Goal: Task Accomplishment & Management: Complete application form

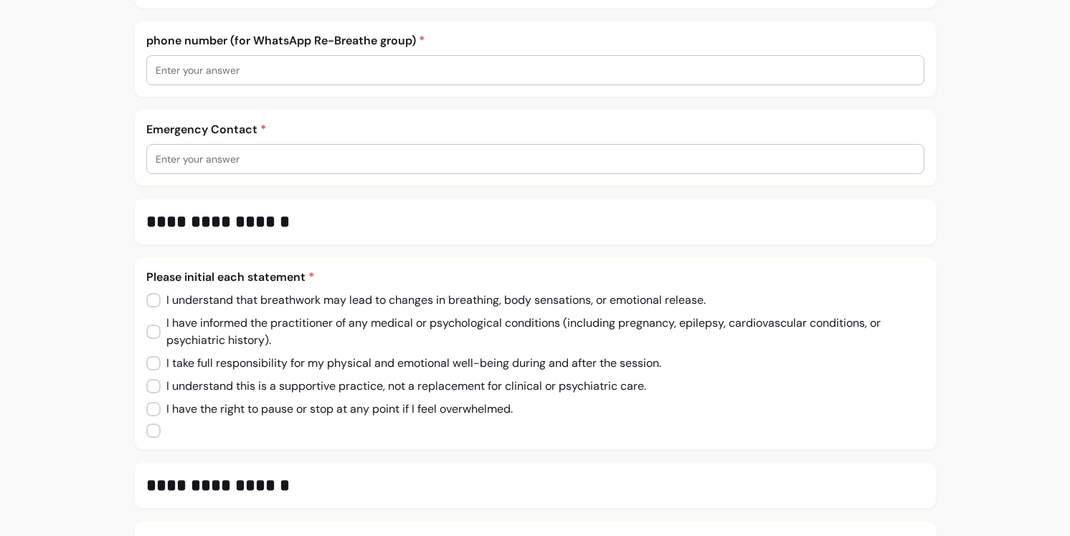
scroll to position [323, 0]
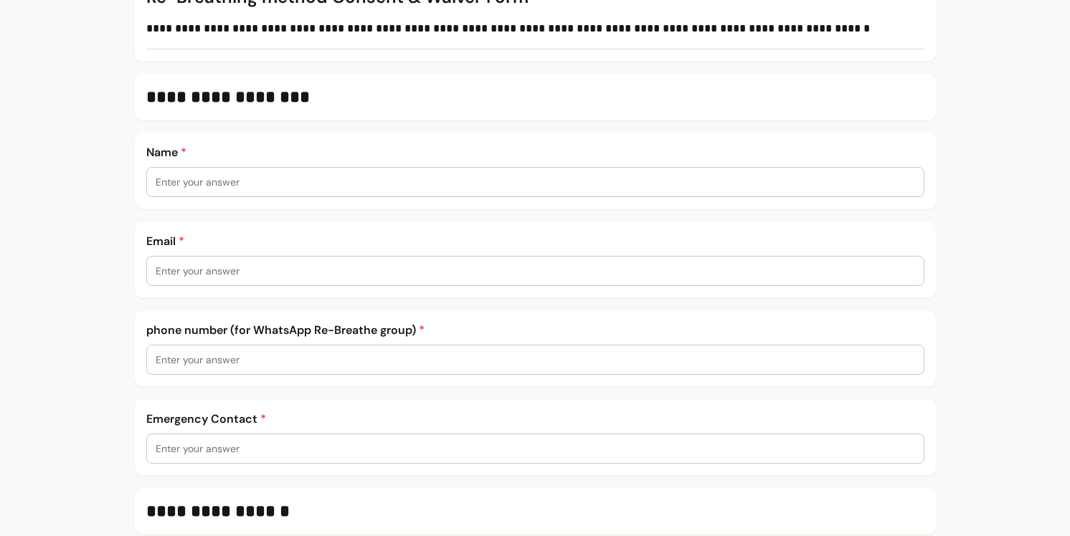
click at [335, 175] on input "text" at bounding box center [535, 182] width 759 height 14
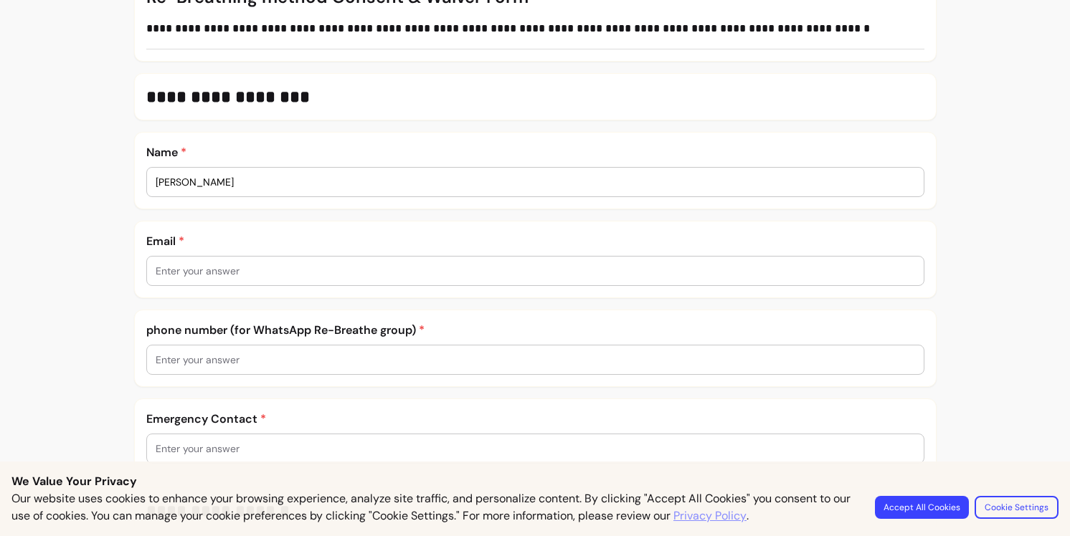
type input "[PERSON_NAME]"
click at [310, 262] on div at bounding box center [535, 271] width 759 height 29
type input "[EMAIL_ADDRESS][PERSON_NAME][DOMAIN_NAME]"
click at [276, 373] on div at bounding box center [535, 360] width 759 height 29
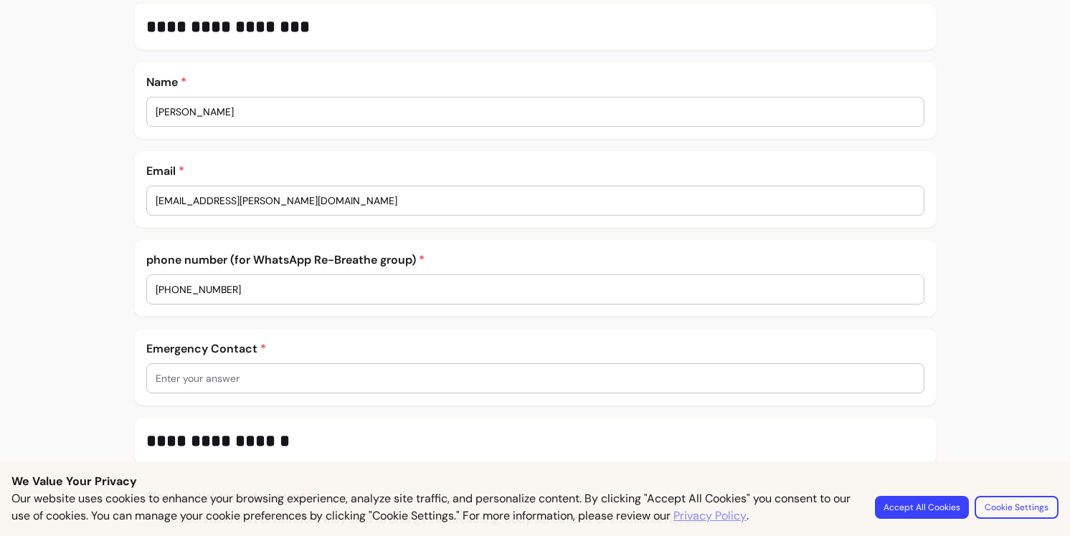
scroll to position [396, 0]
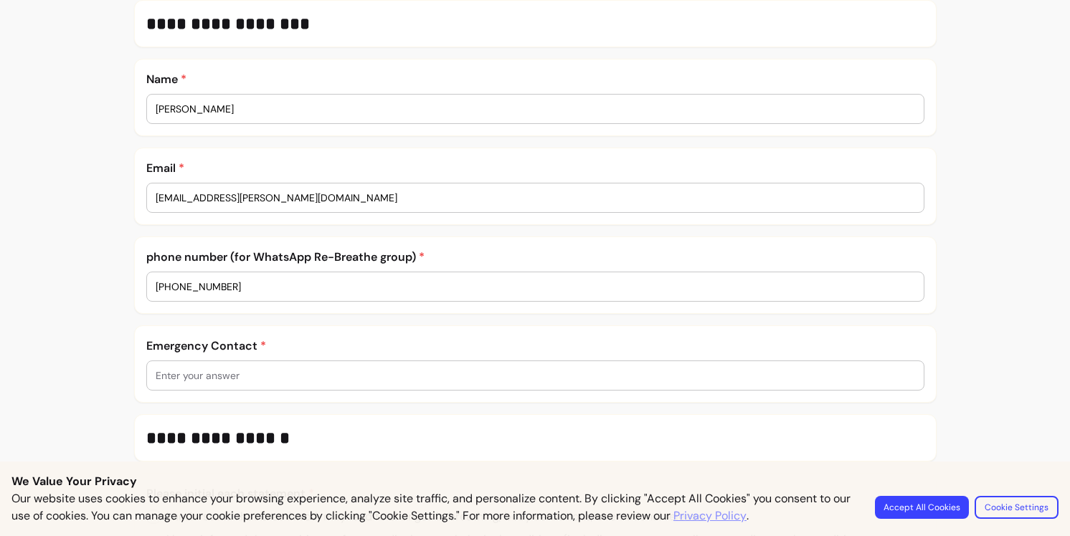
type input "[PHONE_NUMBER]"
click at [275, 381] on input "text" at bounding box center [535, 375] width 759 height 14
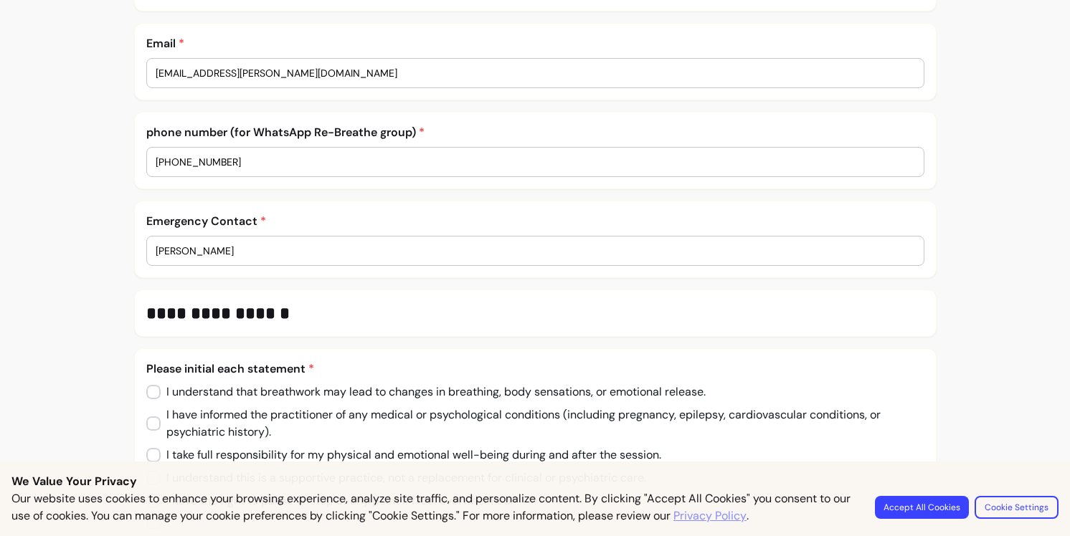
scroll to position [520, 0]
drag, startPoint x: 198, startPoint y: 261, endPoint x: 132, endPoint y: 242, distance: 68.5
click at [132, 242] on div "**********" at bounding box center [535, 251] width 1070 height 1503
drag, startPoint x: 178, startPoint y: 247, endPoint x: 108, endPoint y: 244, distance: 70.3
click at [108, 244] on div "**********" at bounding box center [535, 251] width 1070 height 1503
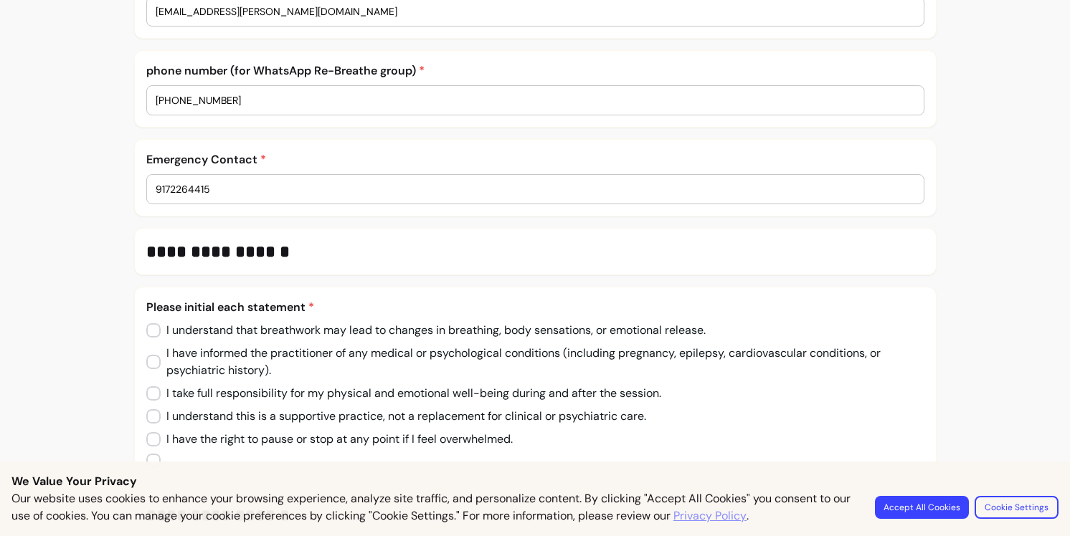
scroll to position [609, 0]
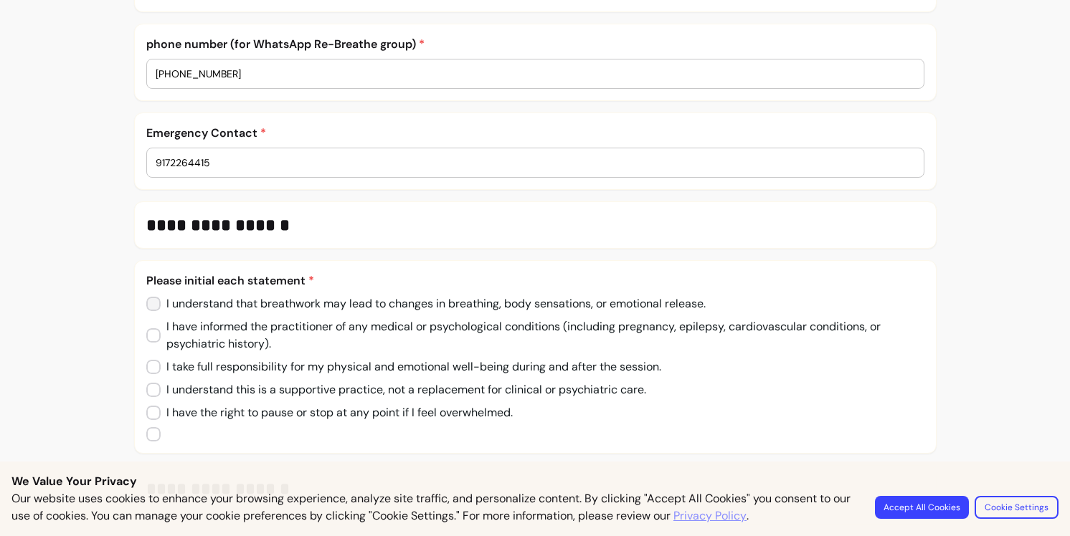
type input "9172264415"
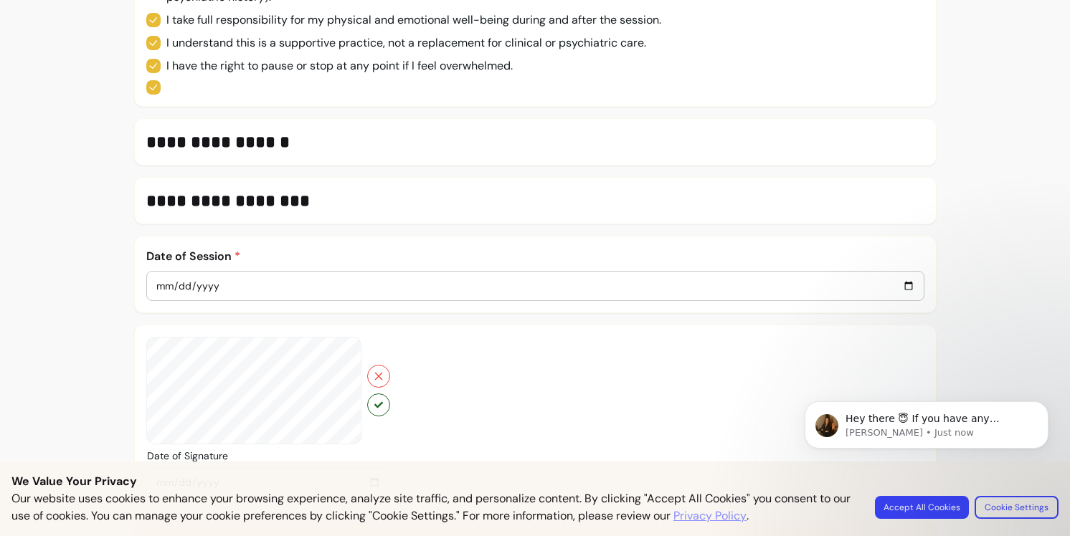
scroll to position [961, 0]
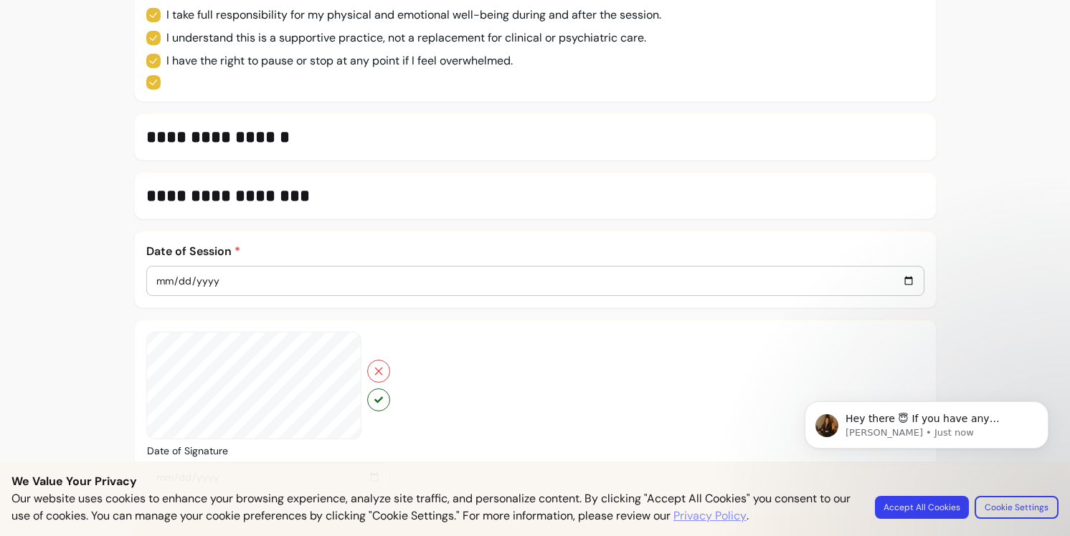
click at [250, 274] on input "date" at bounding box center [535, 281] width 759 height 16
type input "0002-08-13"
click at [206, 280] on input "0005-08-11" at bounding box center [535, 281] width 759 height 16
type input "0002-08-10"
click at [182, 281] on input "date" at bounding box center [535, 281] width 759 height 16
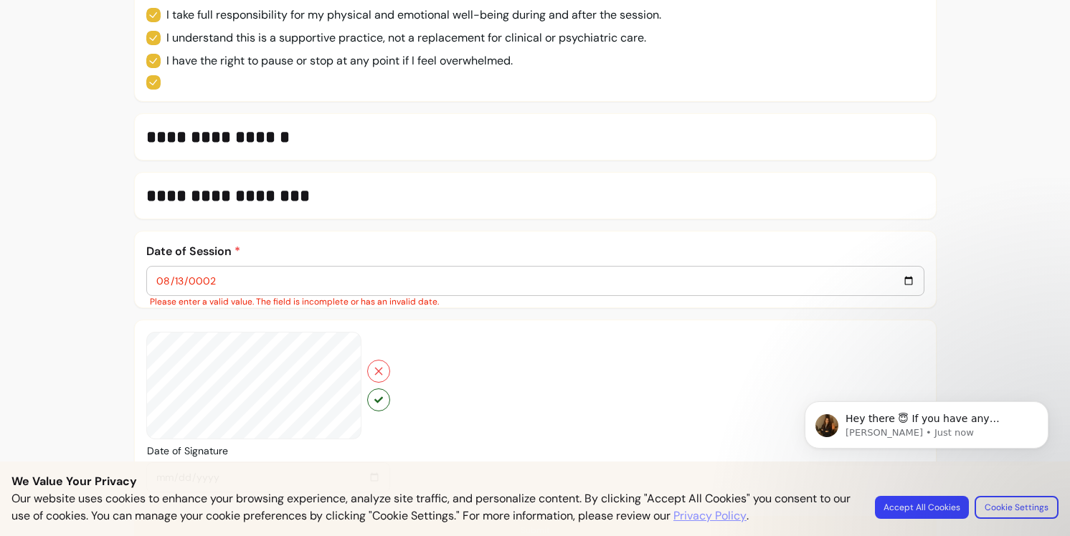
type input "0002-08-13"
click at [213, 278] on input "0005-08-11" at bounding box center [535, 281] width 759 height 16
click at [207, 280] on input "0005-08-11" at bounding box center [535, 281] width 759 height 16
click at [194, 276] on input "0005-08-11" at bounding box center [535, 281] width 759 height 16
click at [203, 280] on input "0005-08-11" at bounding box center [535, 281] width 759 height 16
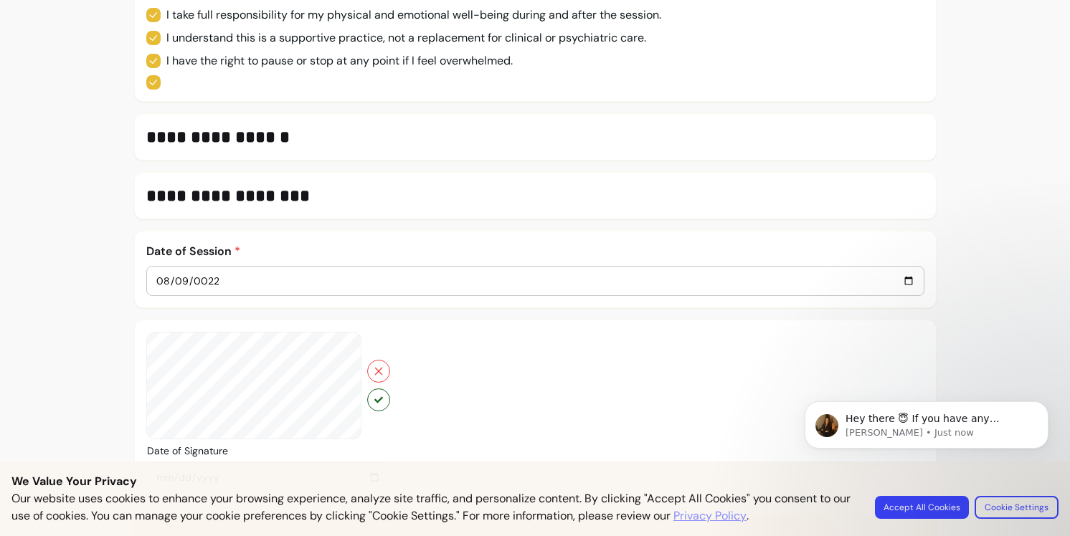
type input "0022-08-09"
click at [217, 289] on div "0005-08-07" at bounding box center [535, 281] width 759 height 29
click at [221, 280] on input "0005-08-07" at bounding box center [535, 281] width 759 height 16
click at [204, 280] on input "0005-08-07" at bounding box center [535, 281] width 759 height 16
type input "0002-08-06"
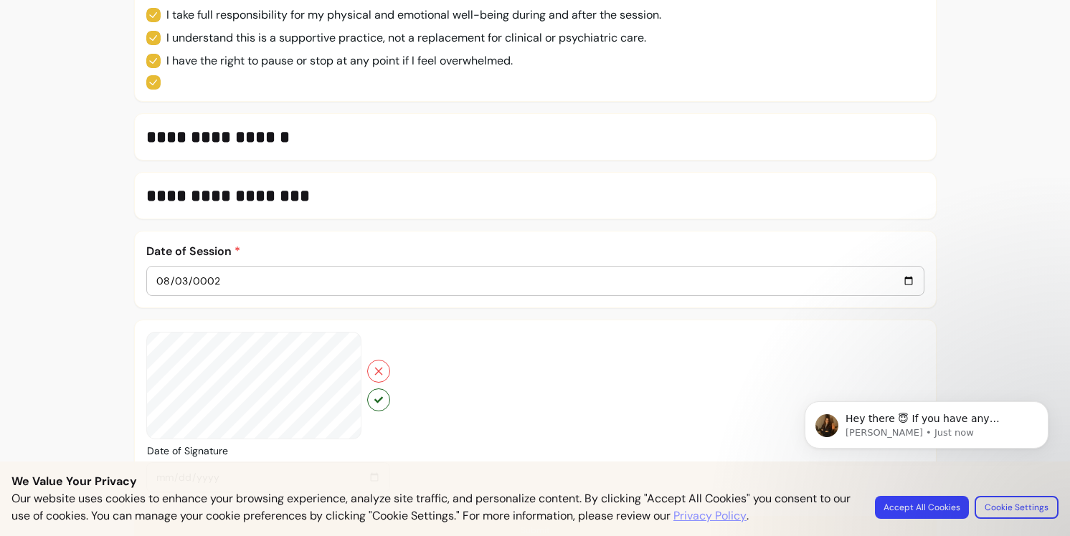
type input "0002-08-03"
click at [224, 330] on div "Date of Signature [DATE]" at bounding box center [535, 412] width 802 height 185
click at [381, 394] on button "button" at bounding box center [378, 400] width 23 height 23
click at [191, 370] on div at bounding box center [268, 412] width 244 height 161
drag, startPoint x: 199, startPoint y: 369, endPoint x: 256, endPoint y: 403, distance: 66.5
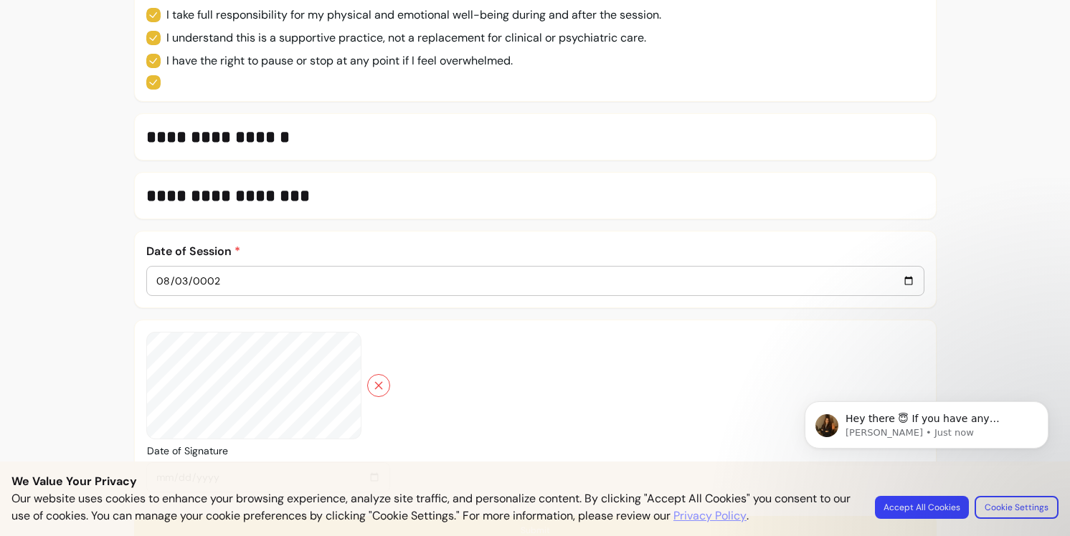
click at [255, 402] on div at bounding box center [268, 412] width 244 height 161
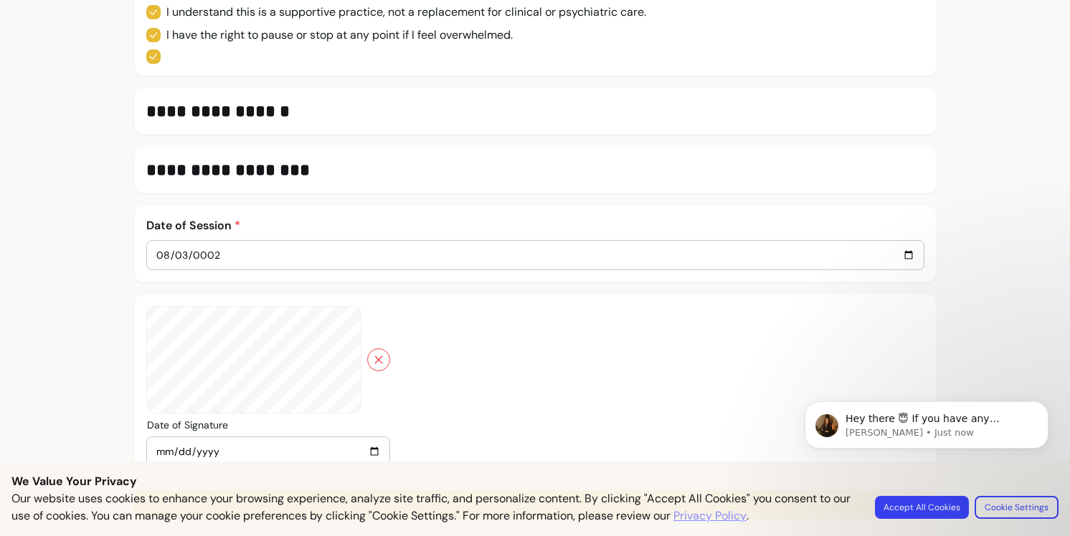
click at [965, 510] on body "Hey there 😇 If you have any question about what you can do with Fluum, I'm here…" at bounding box center [926, 450] width 275 height 146
click at [941, 510] on body "Hey there 😇 If you have any question about what you can do with Fluum, I'm here…" at bounding box center [926, 450] width 275 height 146
click at [930, 506] on body "Hey there 😇 If you have any question about what you can do with Fluum, I'm here…" at bounding box center [926, 450] width 275 height 146
click at [640, 374] on div "Date of Signature [DATE]" at bounding box center [535, 386] width 802 height 185
click at [917, 510] on body "Hey there 😇 If you have any question about what you can do with Fluum, I'm here…" at bounding box center [926, 450] width 275 height 146
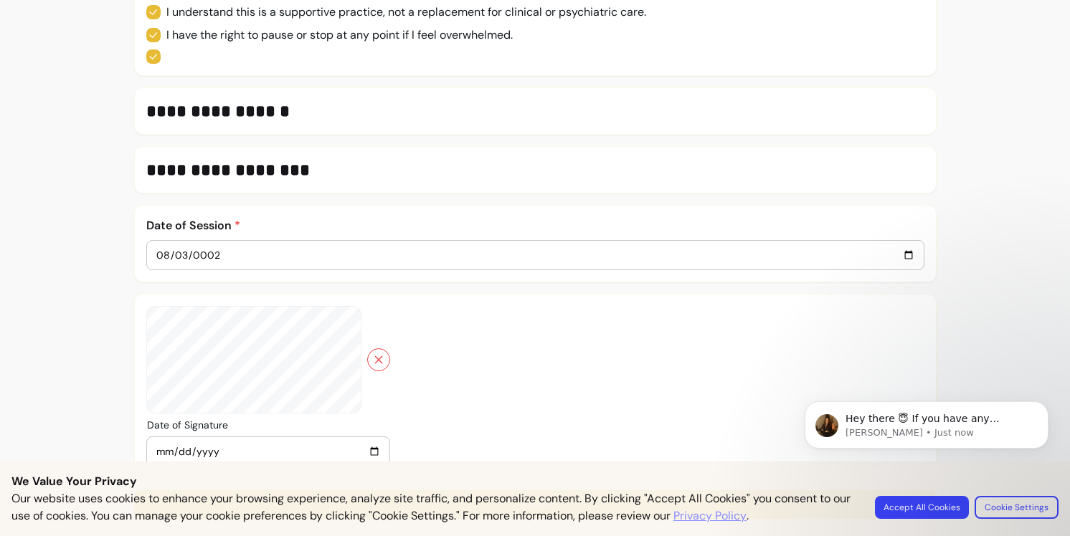
click at [1042, 514] on body "Hey there 😇 If you have any question about what you can do with Fluum, I'm here…" at bounding box center [926, 450] width 275 height 146
click at [942, 515] on body "Hey there 😇 If you have any question about what you can do with Fluum, I'm here…" at bounding box center [926, 450] width 275 height 146
click at [247, 359] on div at bounding box center [268, 386] width 244 height 161
click at [276, 454] on input "[DATE]" at bounding box center [268, 452] width 225 height 16
click at [920, 509] on body "Hey there 😇 If you have any question about what you can do with Fluum, I'm here…" at bounding box center [926, 450] width 275 height 146
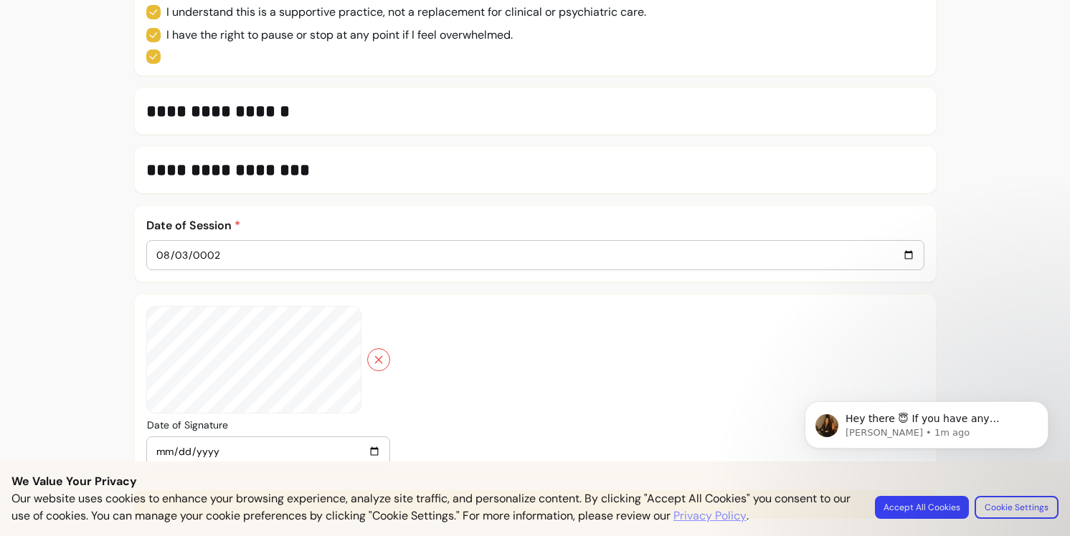
click at [741, 518] on link "Privacy Policy" at bounding box center [709, 516] width 73 height 17
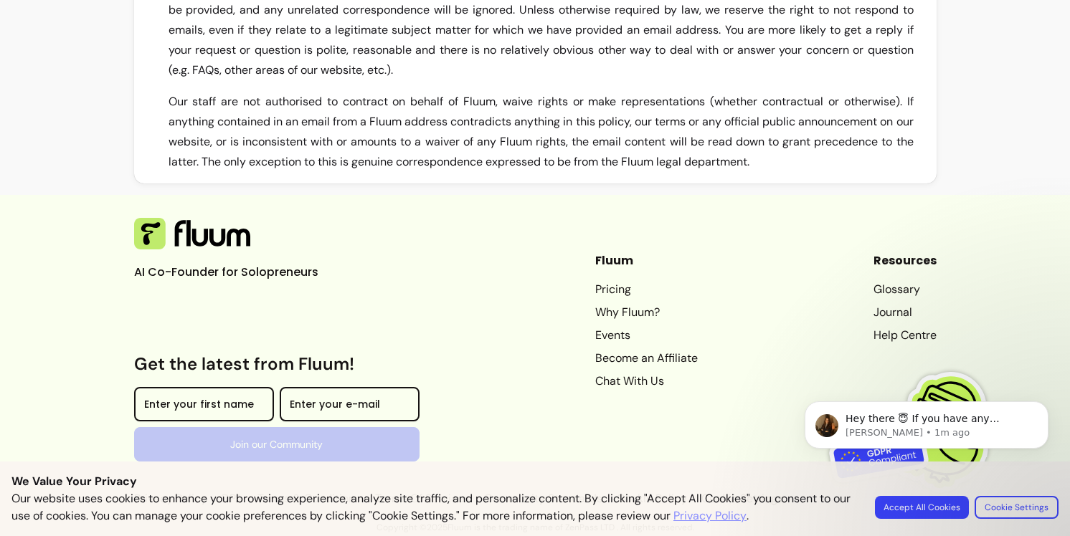
scroll to position [5680, 0]
click at [913, 510] on body "Hey there 😇 If you have any question about what you can do with Fluum, I'm here…" at bounding box center [926, 450] width 275 height 146
click at [934, 510] on body "Hey there 😇 If you have any question about what you can do with Fluum, I'm here…" at bounding box center [926, 450] width 275 height 146
click at [946, 500] on body "Hey there 😇 If you have any question about what you can do with Fluum, I'm here…" at bounding box center [926, 450] width 275 height 146
click at [1031, 509] on body "Hey there 😇 If you have any question about what you can do with Fluum, I'm here…" at bounding box center [926, 450] width 275 height 146
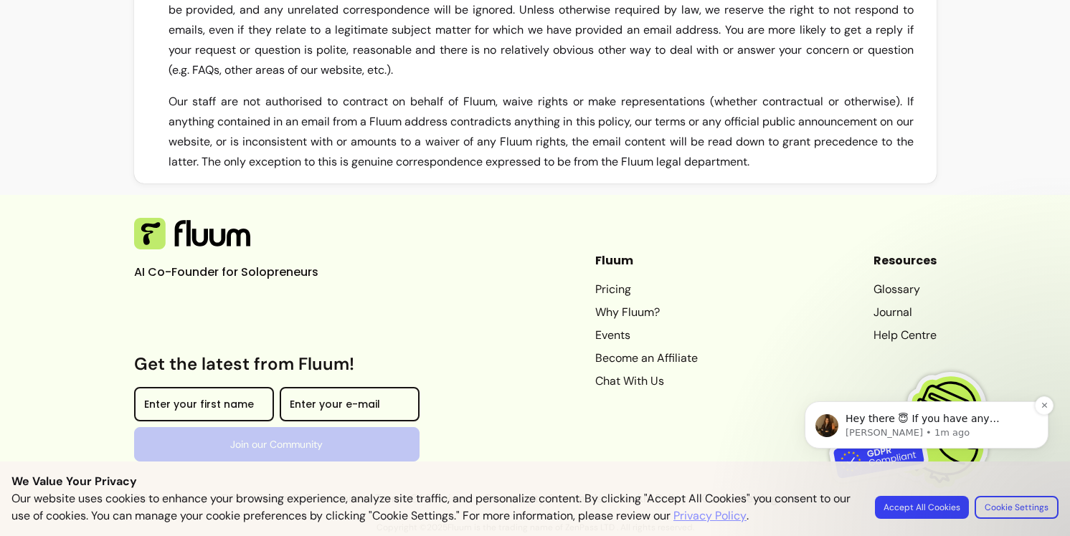
click at [847, 414] on p "Hey there 😇 If you have any question about what you can do with Fluum, I'm here…" at bounding box center [937, 419] width 185 height 14
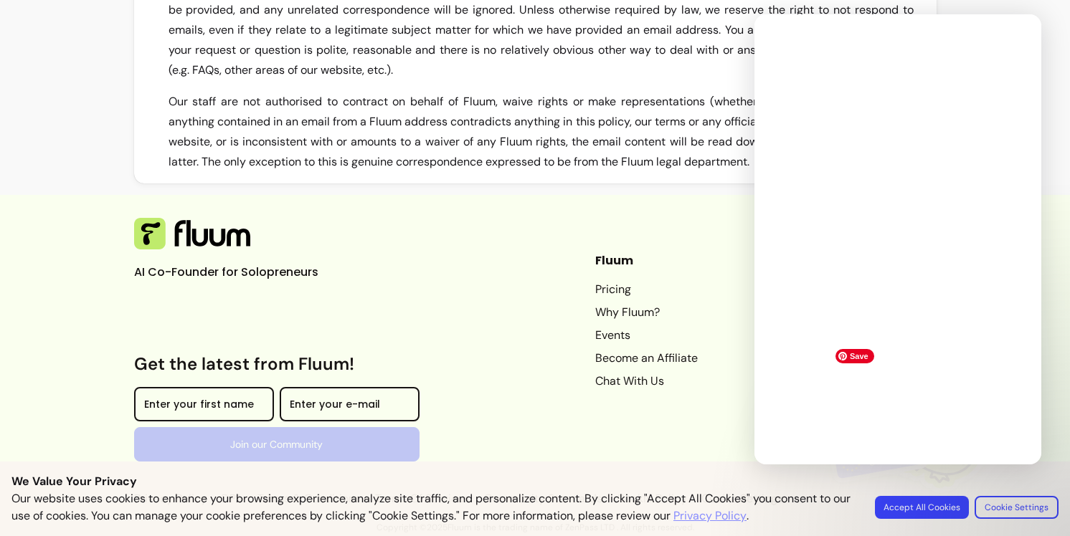
scroll to position [0, 0]
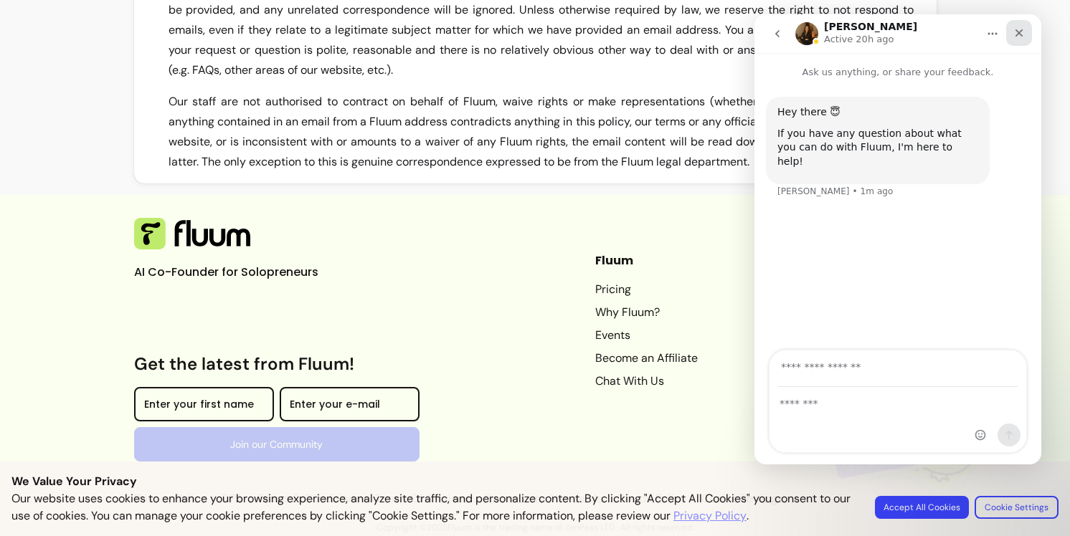
click at [1014, 32] on icon "Close" at bounding box center [1018, 32] width 11 height 11
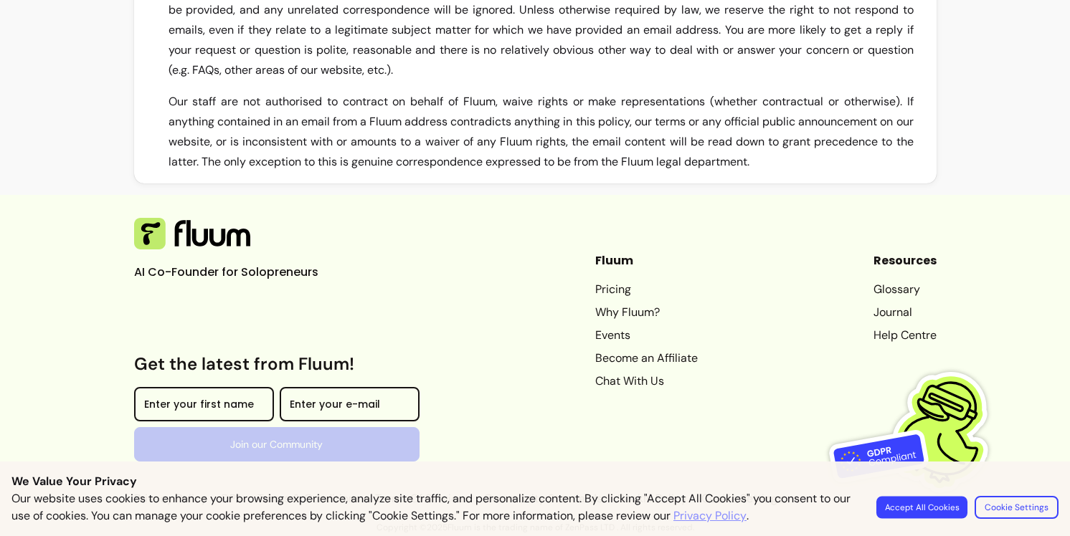
click at [950, 507] on button "Accept All Cookies" at bounding box center [921, 507] width 91 height 22
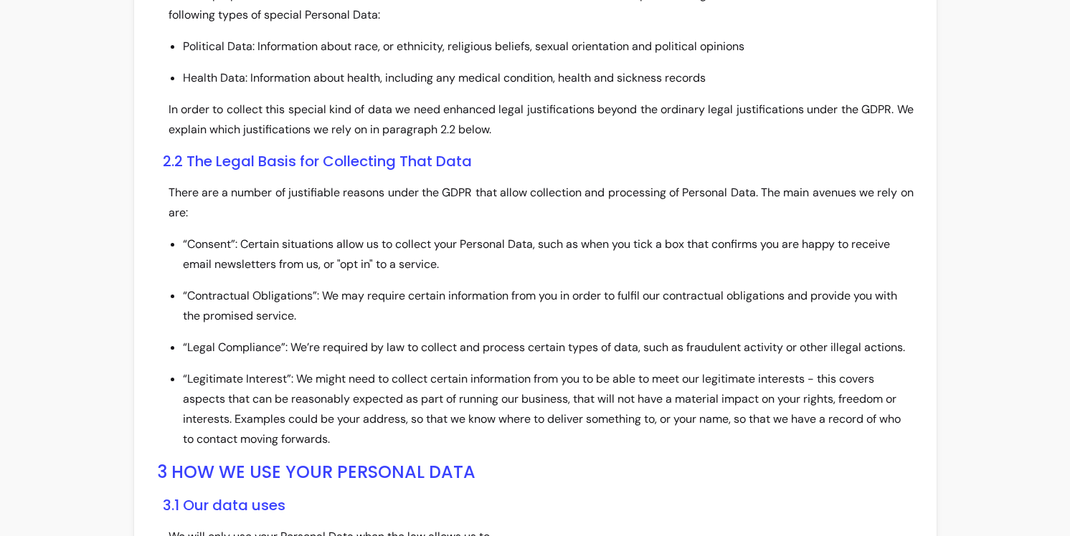
scroll to position [1753, 0]
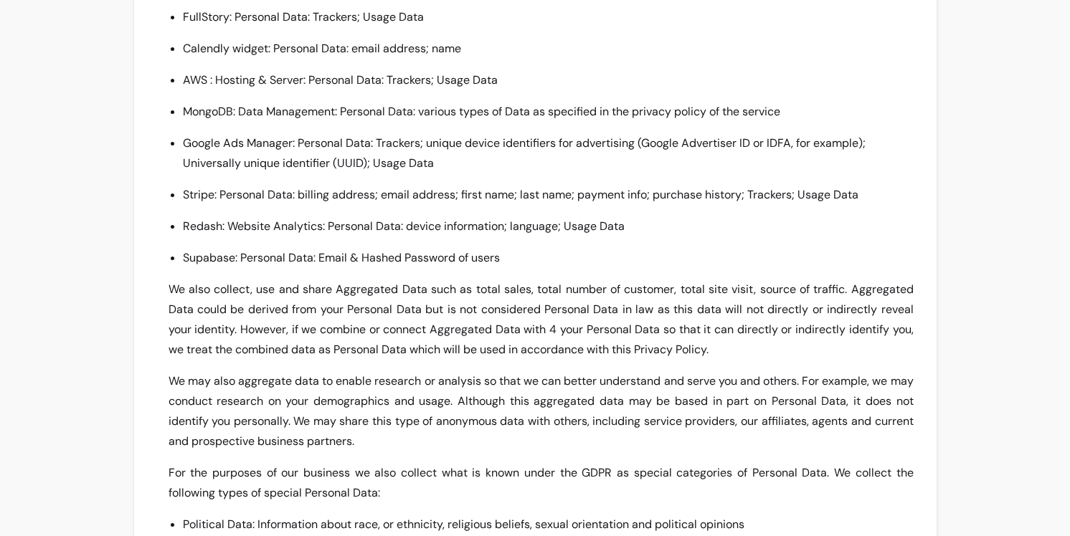
scroll to position [987, 0]
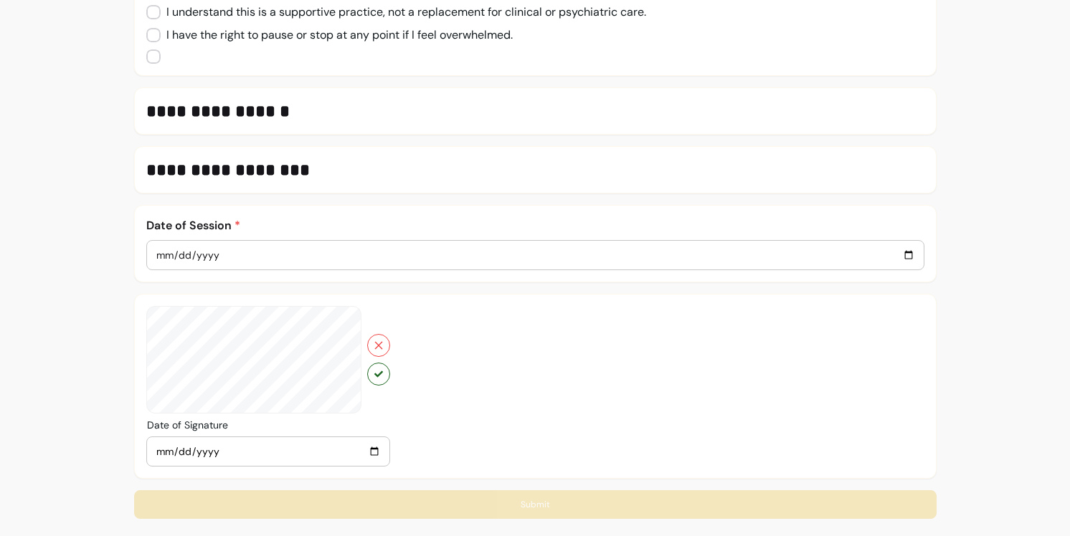
click at [374, 374] on icon "button" at bounding box center [378, 374] width 9 height 6
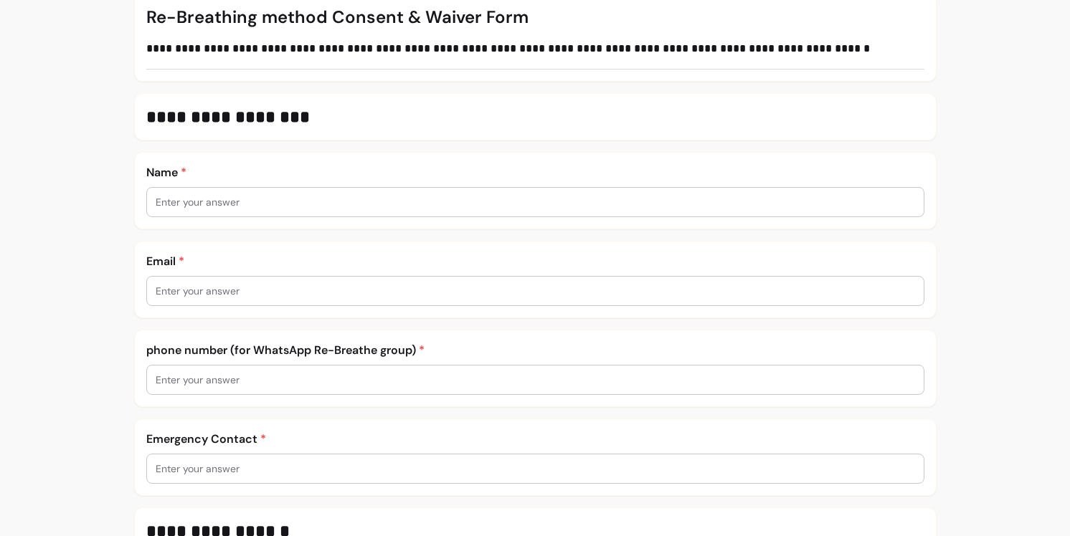
scroll to position [257, 0]
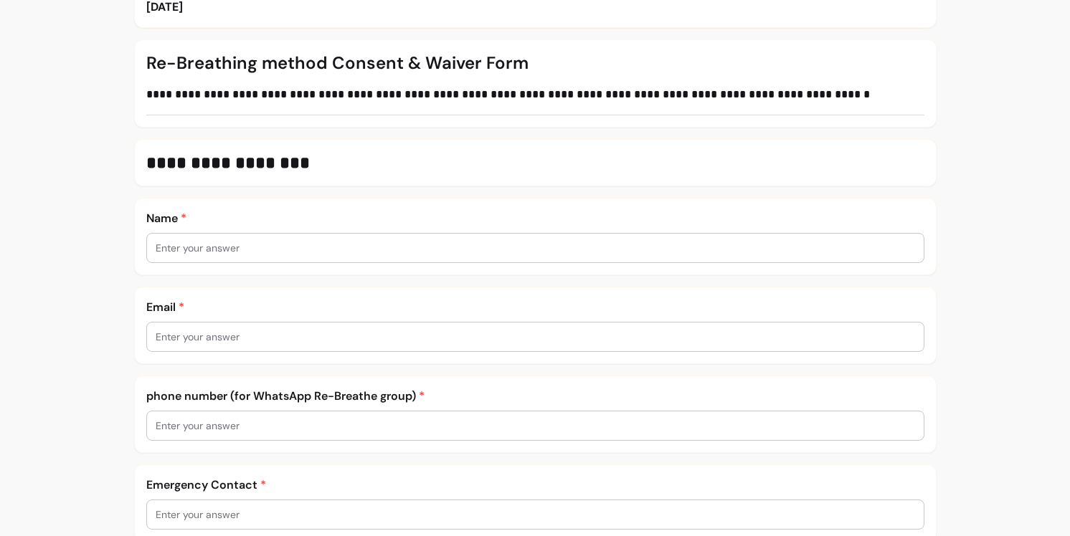
click at [376, 249] on input "text" at bounding box center [535, 248] width 759 height 14
type input "[PERSON_NAME]"
